Goal: Information Seeking & Learning: Learn about a topic

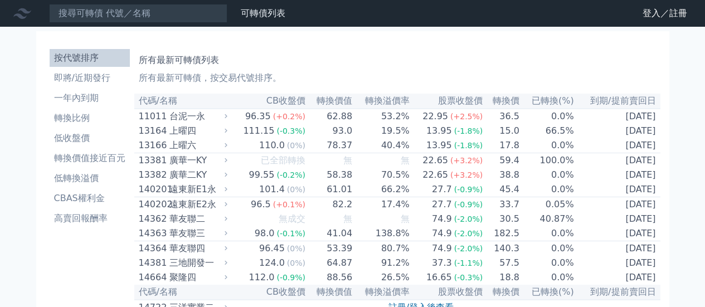
click at [89, 80] on li "即將/近期發行" at bounding box center [90, 77] width 80 height 13
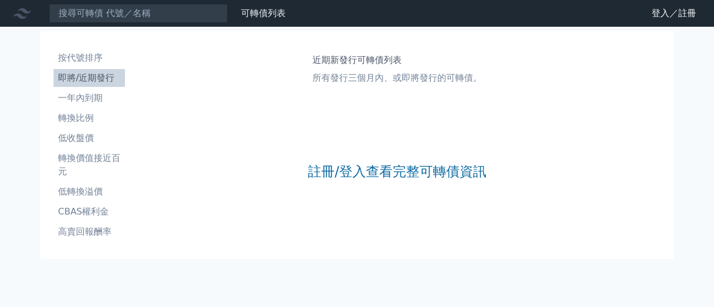
click at [407, 185] on div "註冊/登入查看完整可轉債資訊" at bounding box center [397, 171] width 178 height 147
click at [404, 175] on link "註冊/登入查看完整可轉債資訊" at bounding box center [397, 172] width 178 height 18
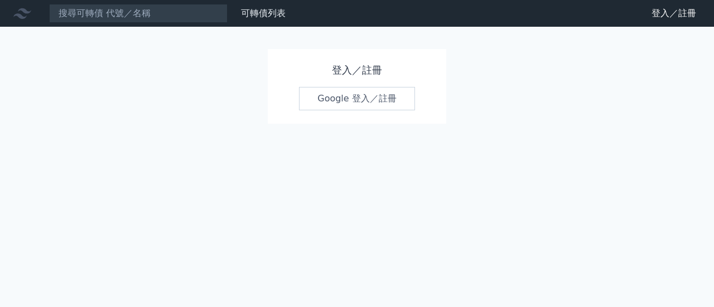
click at [315, 96] on link "Google 登入／註冊" at bounding box center [357, 98] width 116 height 23
